Goal: Transaction & Acquisition: Purchase product/service

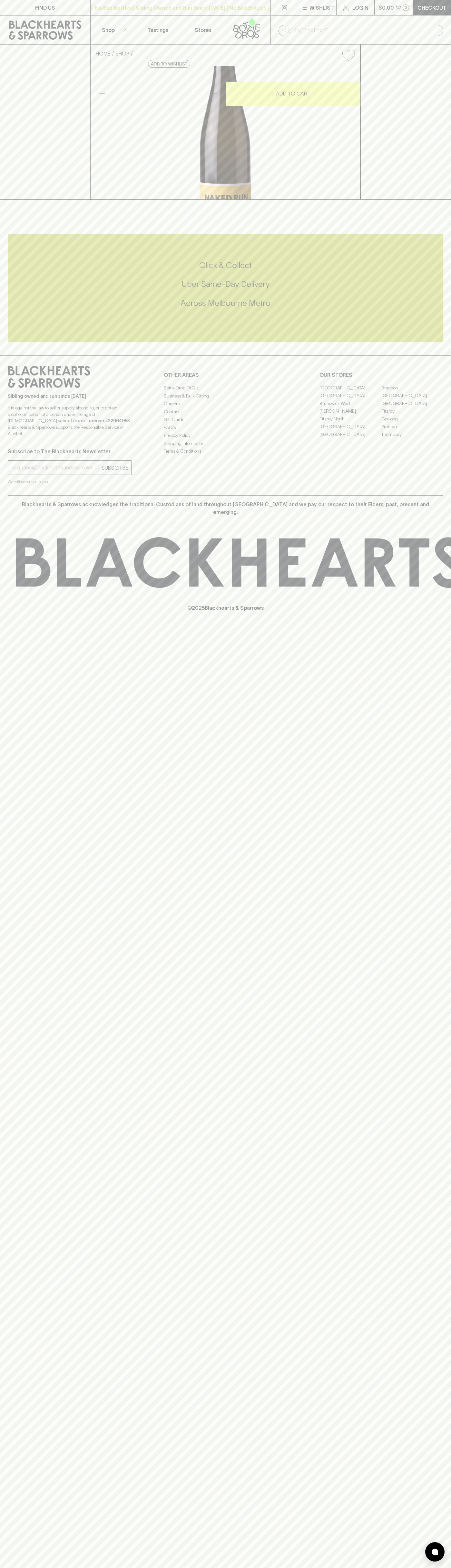
click at [133, 13] on div "| No Bad Bottles | Sibling Owned and Run Since [DATE] | No Bad Bottles | Siblin…" at bounding box center [181, 8] width 181 height 16
click at [118, 1567] on html "FIND US | No Bad Bottles | Sibling Owned and Run Since 2006 | No Bad Bottles | …" at bounding box center [225, 784] width 451 height 1568
click at [16, 1567] on html "FIND US | No Bad Bottles | Sibling Owned and Run Since 2006 | No Bad Bottles | …" at bounding box center [225, 784] width 451 height 1568
